Goal: Task Accomplishment & Management: Manage account settings

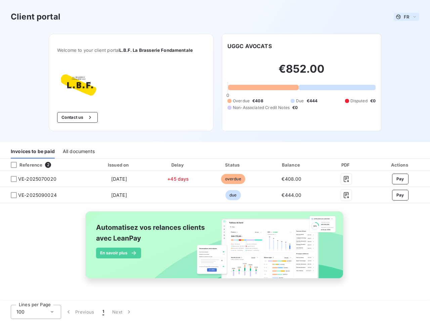
click at [407, 17] on span "FR" at bounding box center [406, 16] width 5 height 5
click at [77, 117] on button "Contact us" at bounding box center [77, 117] width 41 height 11
click at [33, 151] on div "Invoices to be paid" at bounding box center [33, 151] width 44 height 14
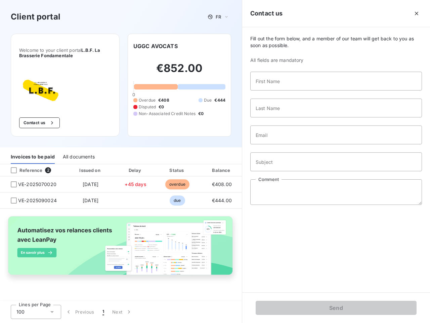
click at [78, 151] on div "All documents" at bounding box center [79, 157] width 32 height 14
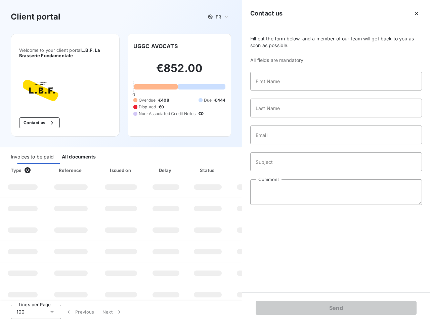
click at [43, 165] on th "Type 0" at bounding box center [22, 170] width 45 height 12
click at [14, 165] on th "Type 0" at bounding box center [22, 170] width 45 height 12
click at [119, 165] on th "Issued on" at bounding box center [120, 170] width 49 height 12
click at [178, 165] on th "Delay" at bounding box center [166, 170] width 41 height 12
click at [233, 165] on th "Amount" at bounding box center [252, 170] width 46 height 12
